Goal: Task Accomplishment & Management: Manage account settings

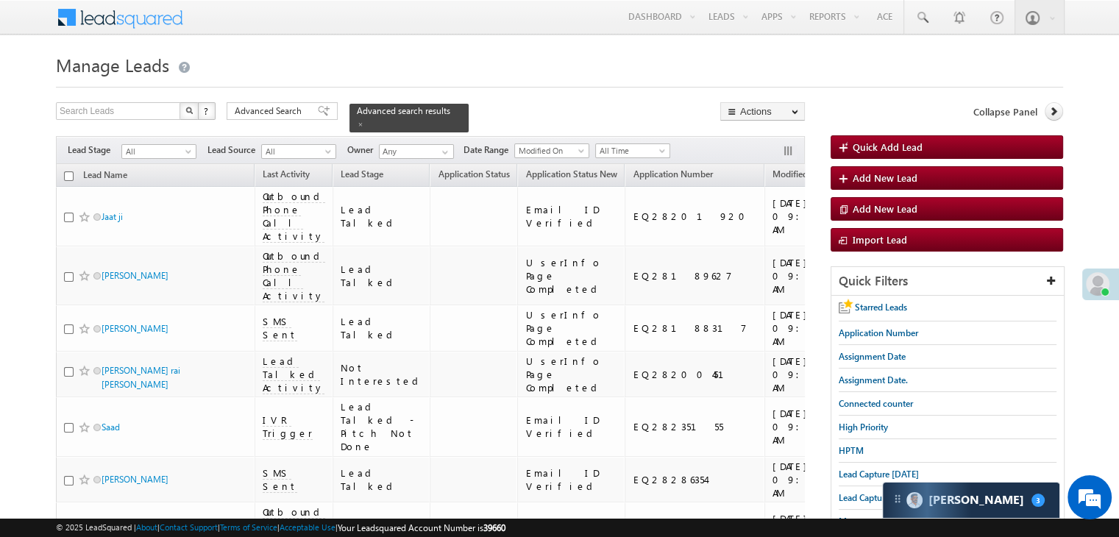
click at [66, 171] on input "checkbox" at bounding box center [69, 176] width 10 height 10
checkbox input "true"
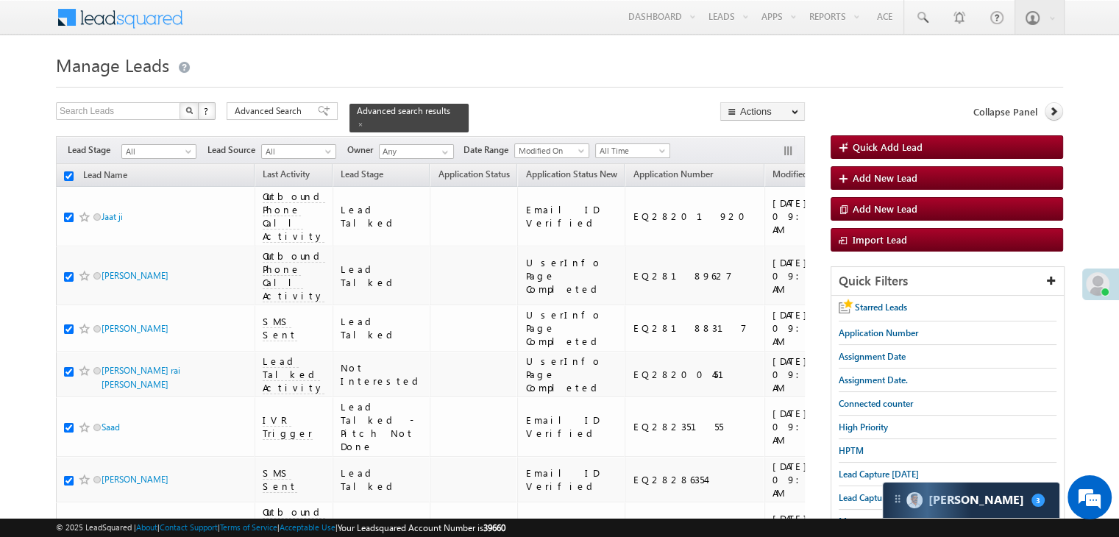
checkbox input "true"
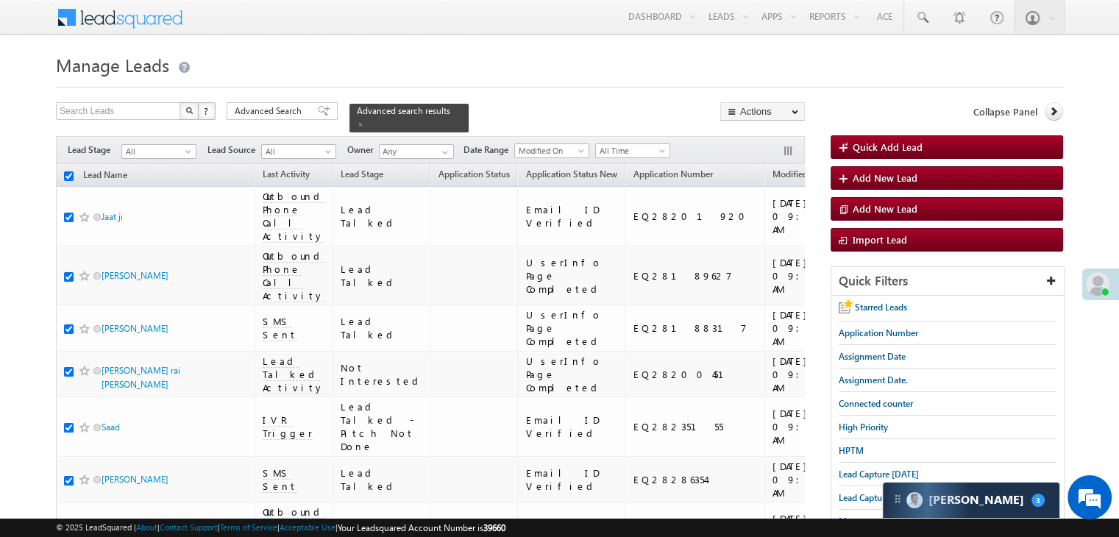
checkbox input "true"
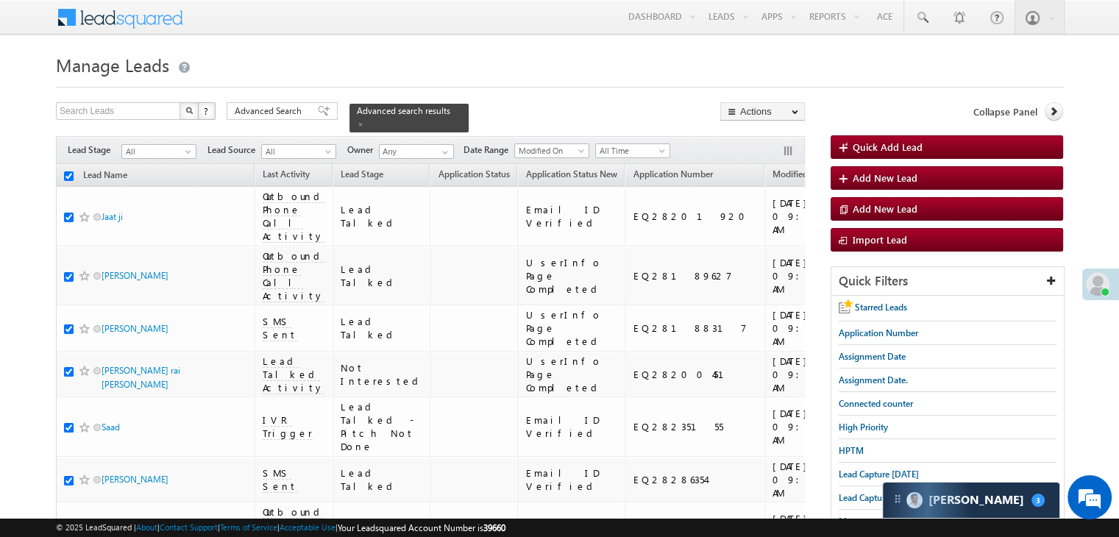
checkbox input "true"
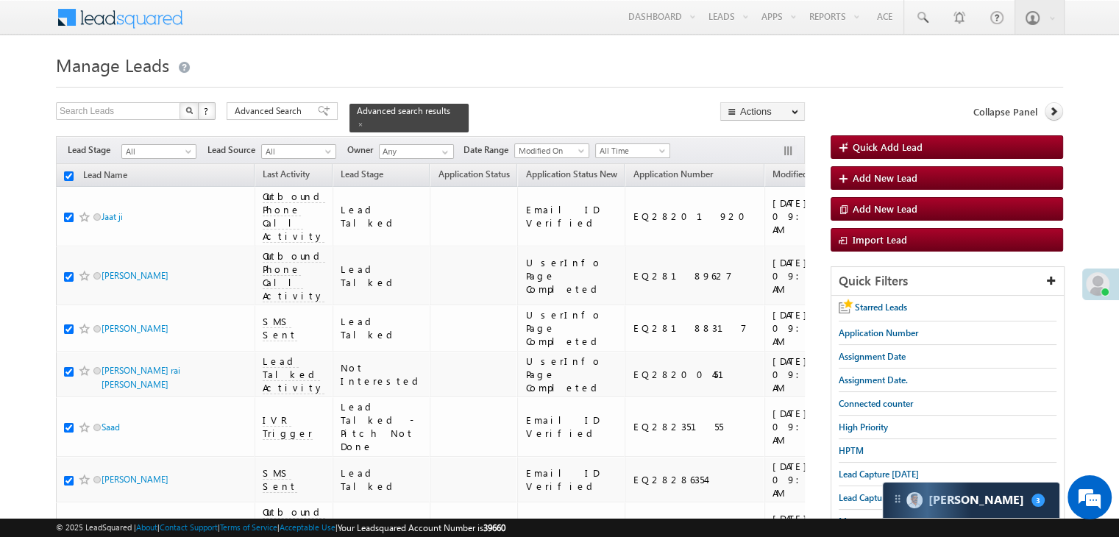
checkbox input "true"
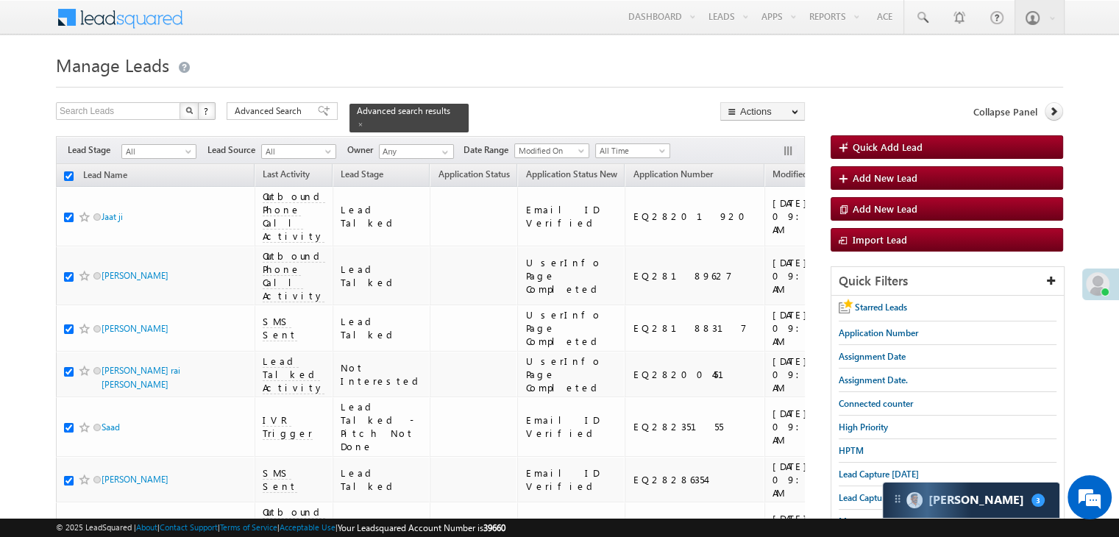
checkbox input "true"
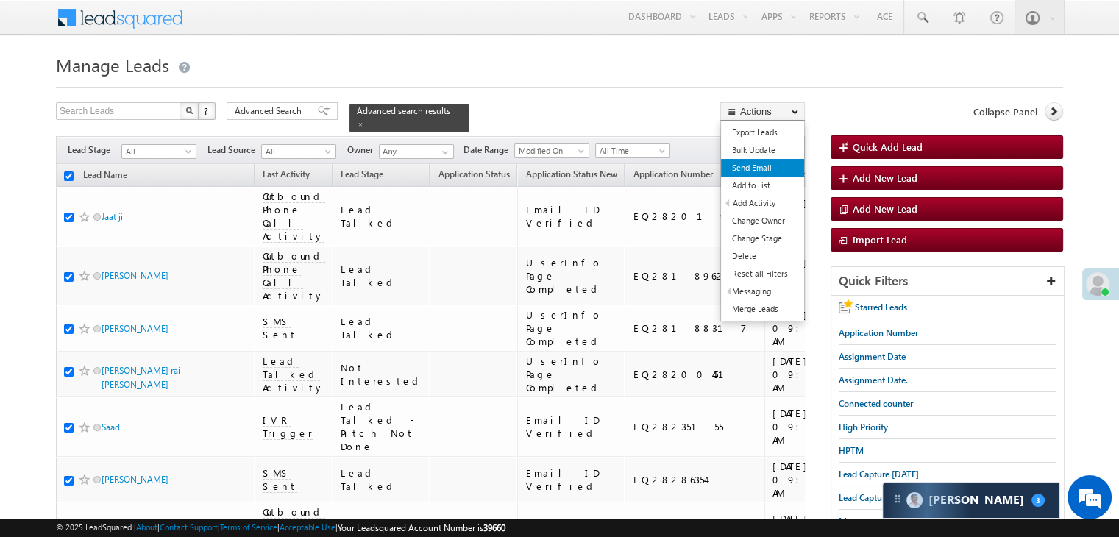
click at [762, 169] on link "Send Email" at bounding box center [762, 168] width 83 height 18
click at [754, 163] on link "Send Email" at bounding box center [762, 168] width 83 height 18
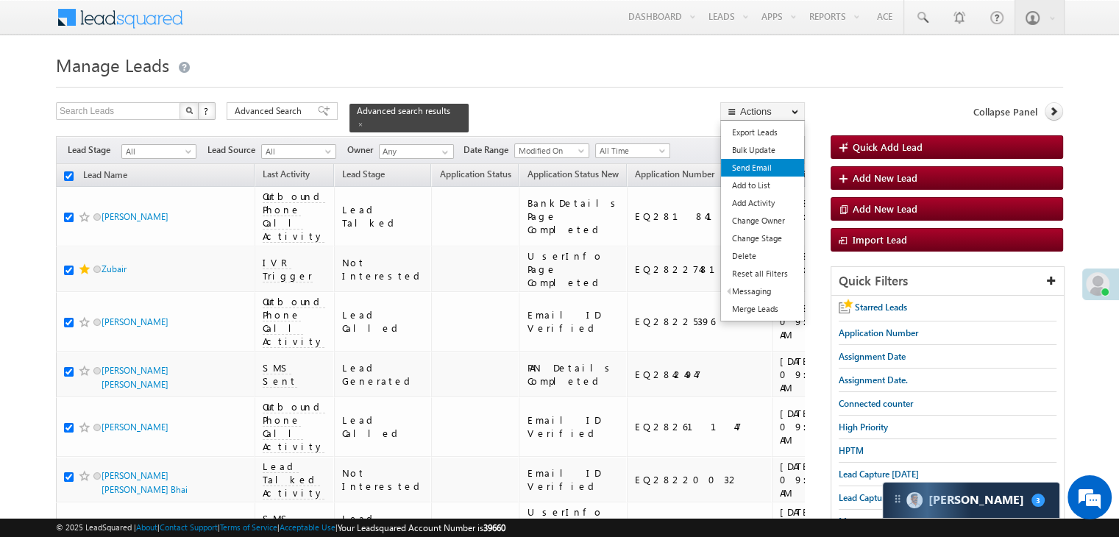
click at [746, 166] on link "Send Email" at bounding box center [762, 168] width 83 height 18
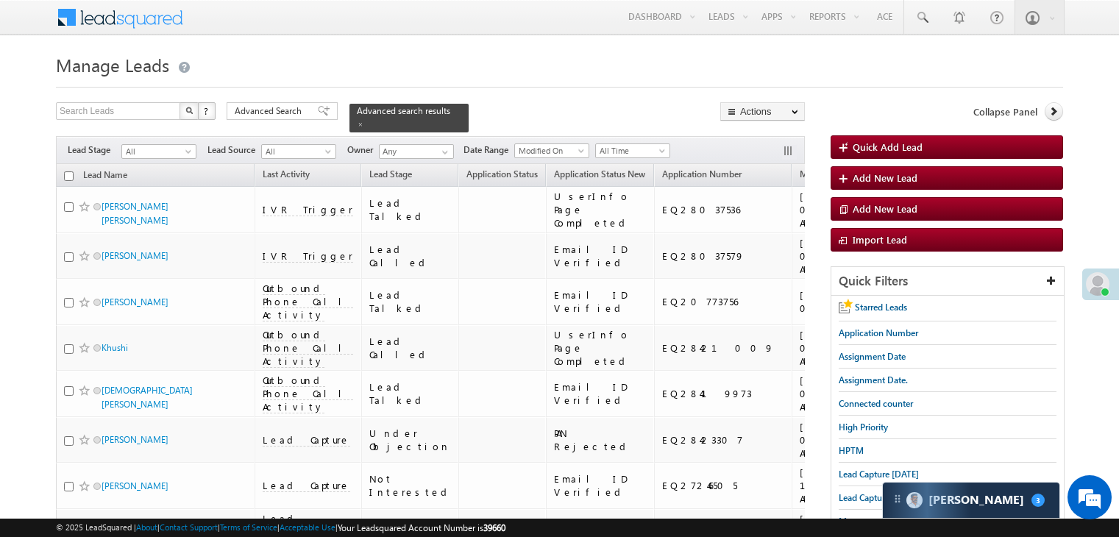
click at [67, 171] on input "checkbox" at bounding box center [69, 176] width 10 height 10
checkbox input "true"
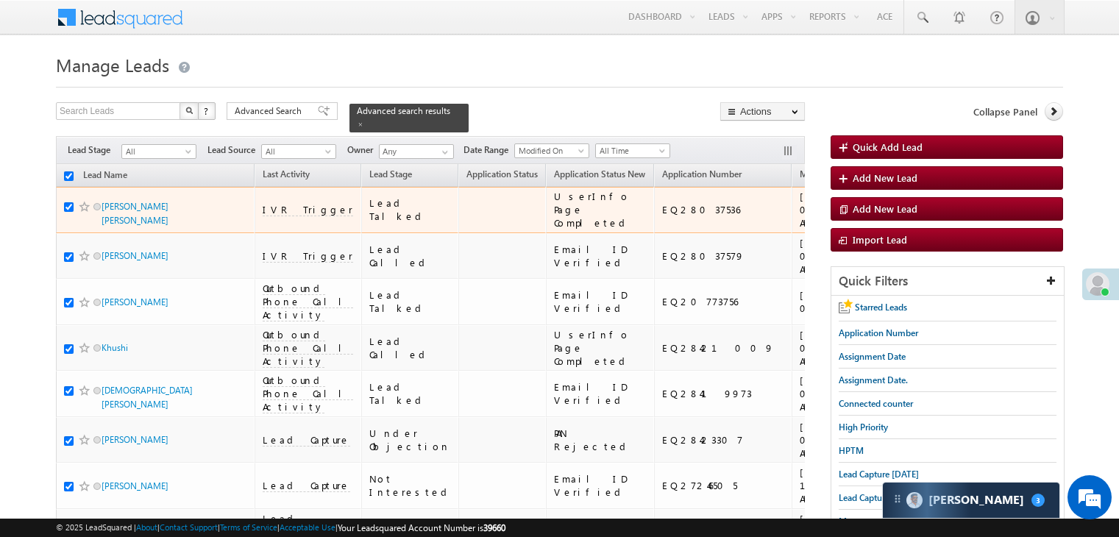
checkbox input "true"
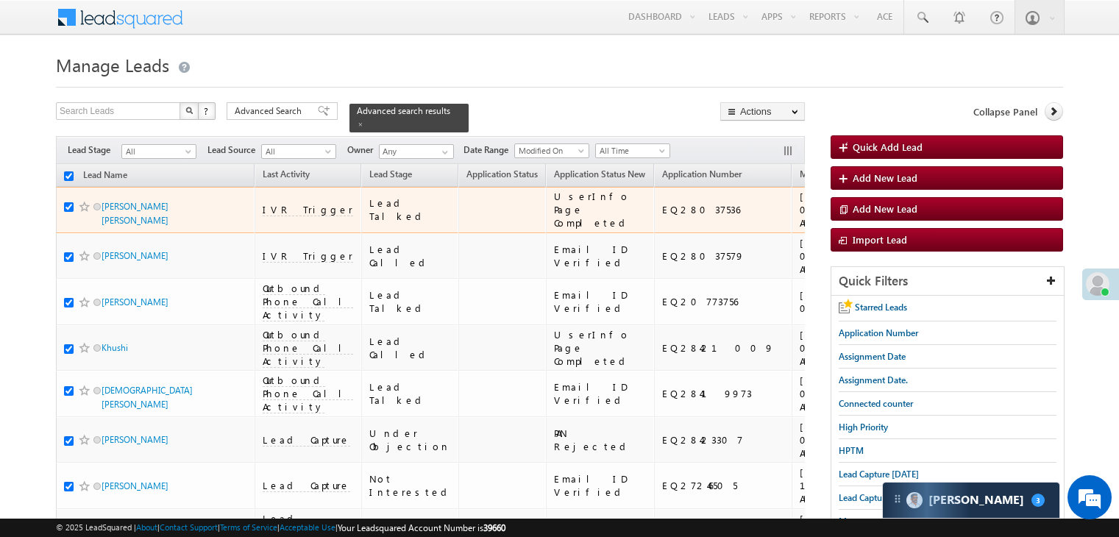
checkbox input "true"
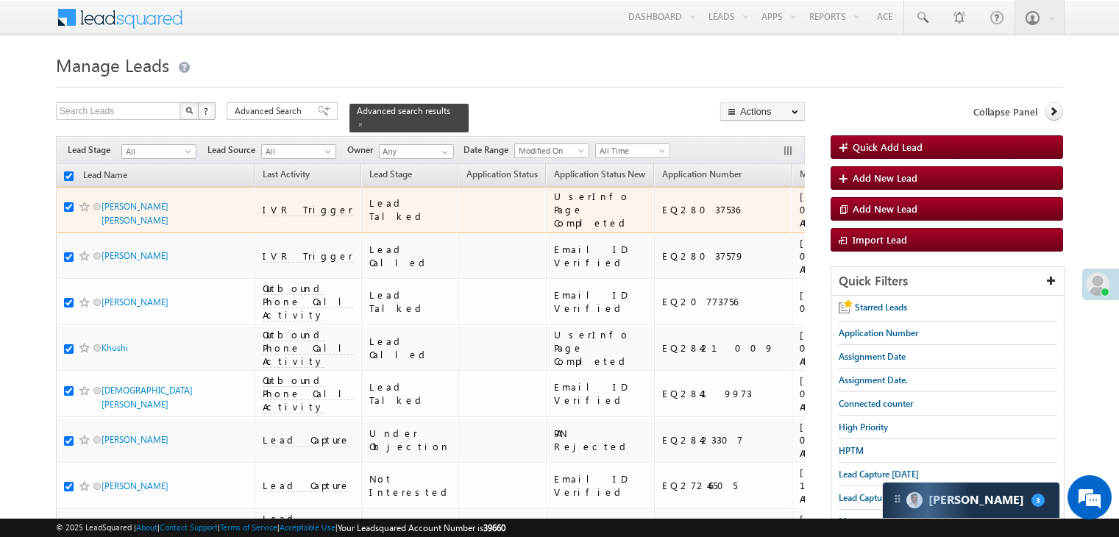
checkbox input "true"
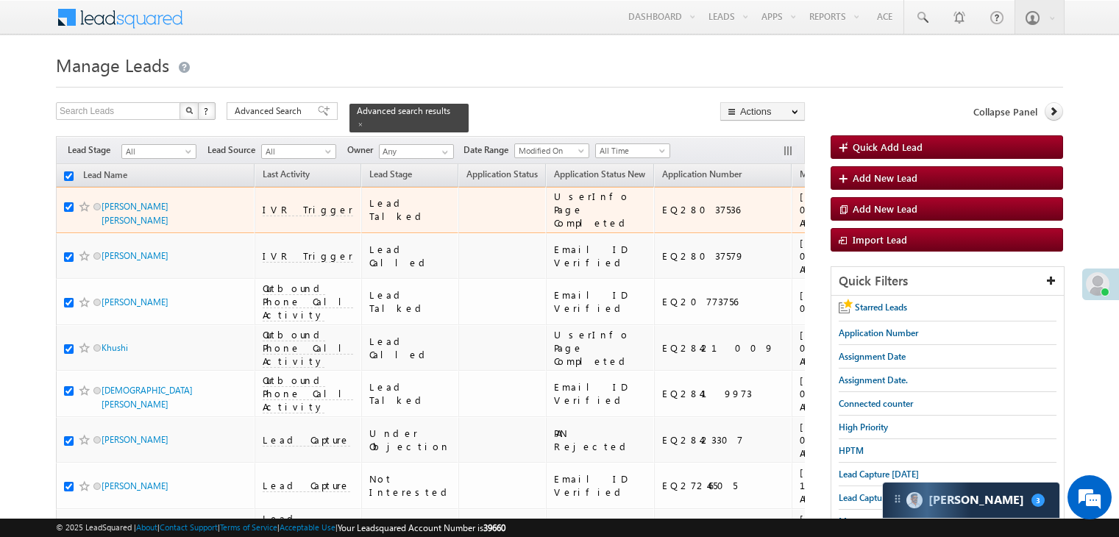
checkbox input "true"
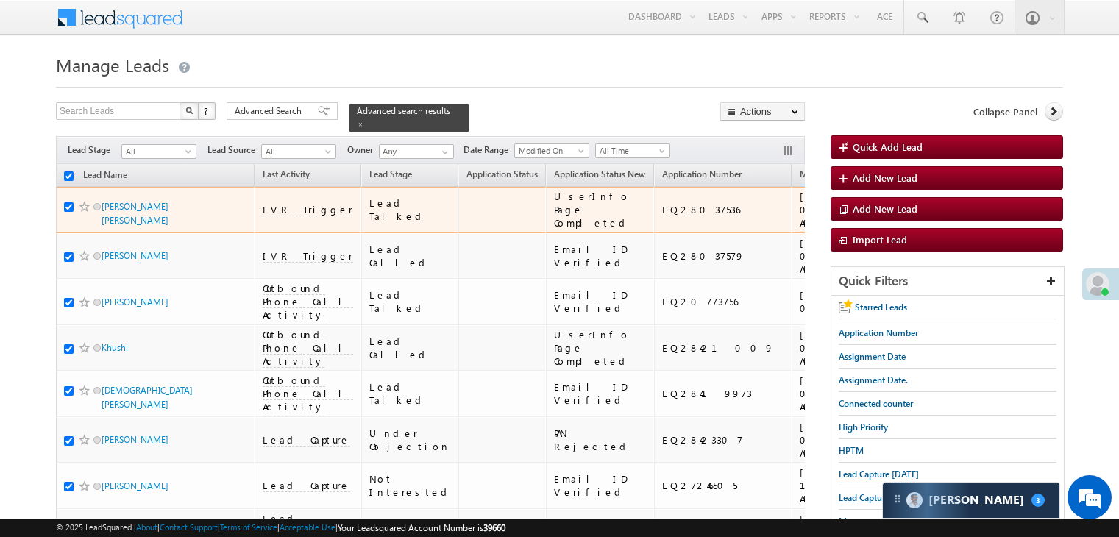
checkbox input "true"
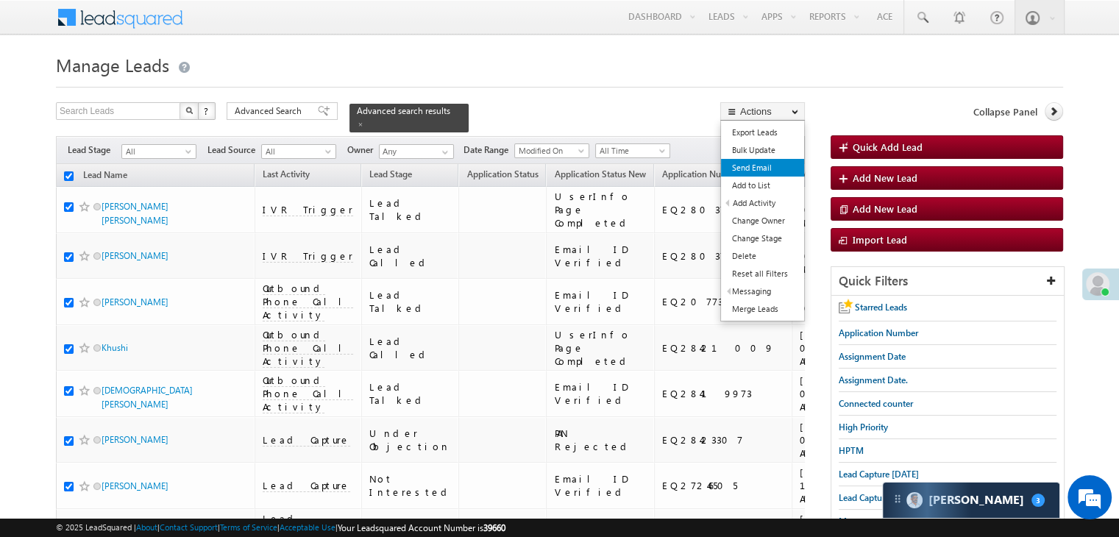
click at [751, 166] on link "Send Email" at bounding box center [762, 168] width 83 height 18
click at [760, 166] on link "Send Email" at bounding box center [762, 168] width 83 height 18
